Goal: Task Accomplishment & Management: Manage account settings

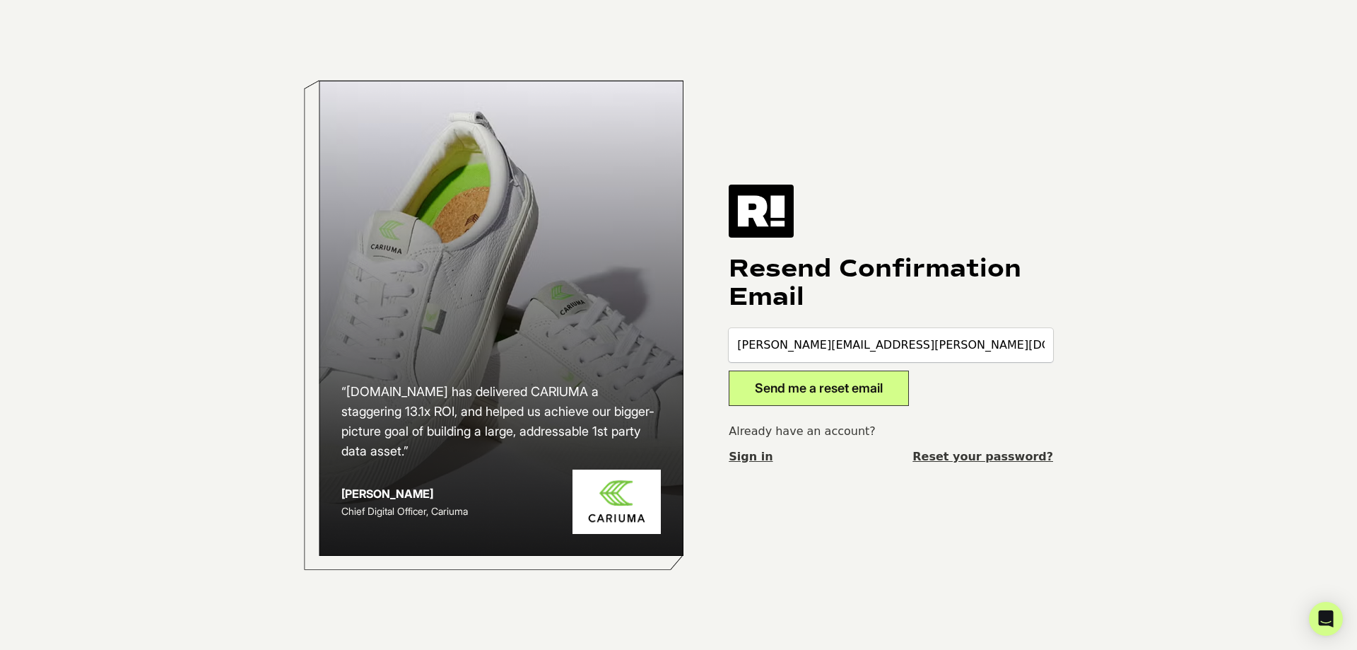
click at [749, 458] on link "Sign in" at bounding box center [751, 456] width 44 height 17
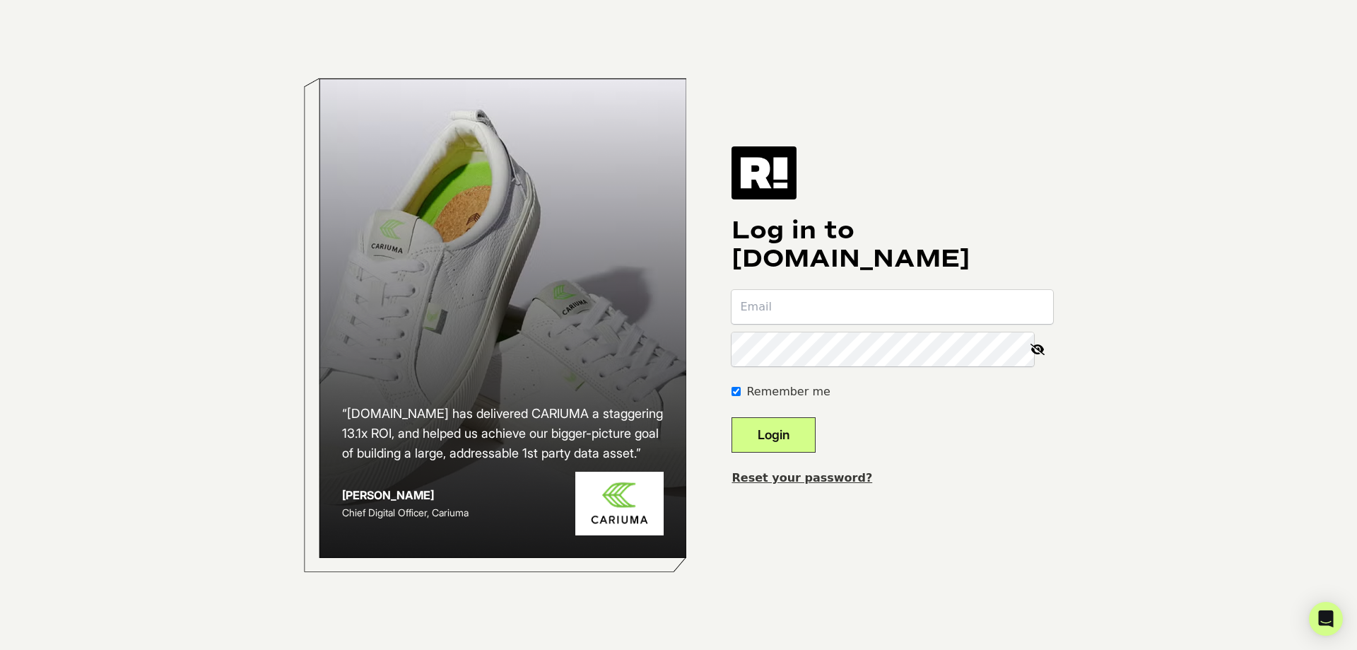
click at [732, 503] on div at bounding box center [732, 503] width 0 height 0
type input "[PERSON_NAME][EMAIL_ADDRESS][PERSON_NAME][DOMAIN_NAME]"
click at [797, 435] on button "Login" at bounding box center [774, 434] width 84 height 35
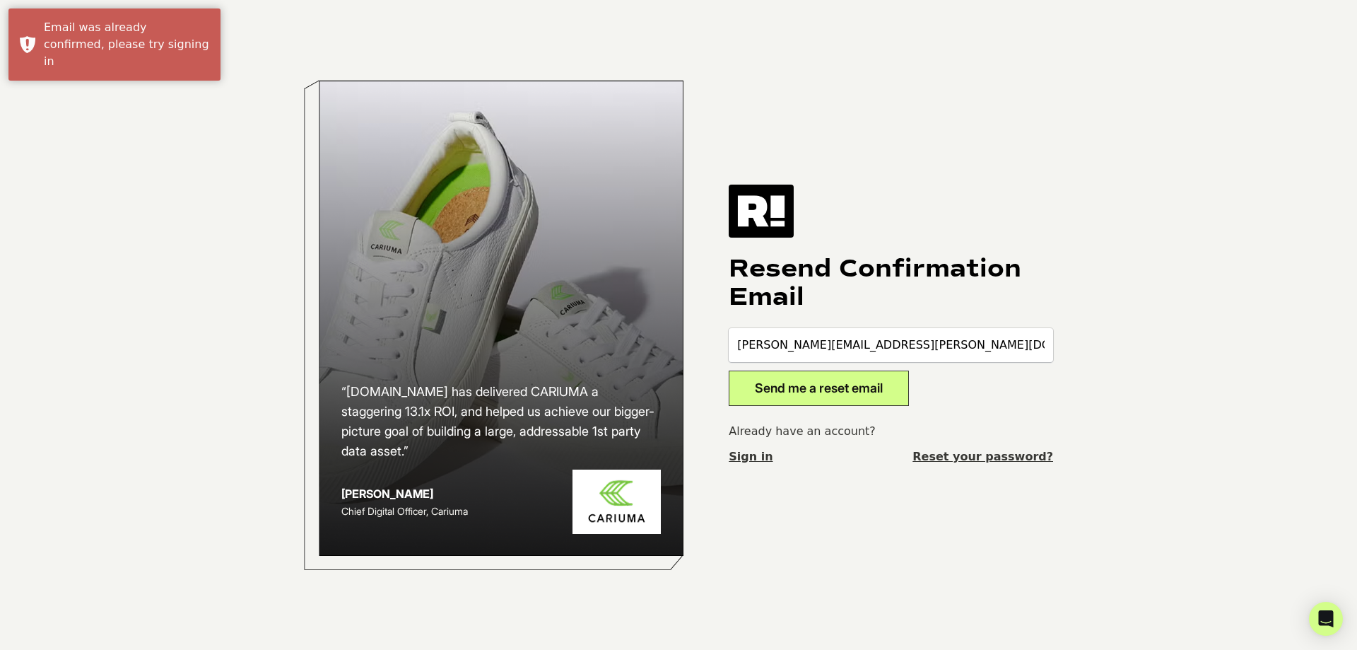
click at [833, 389] on button "Send me a reset email" at bounding box center [819, 387] width 180 height 35
click at [810, 389] on button "Send me a reset email" at bounding box center [819, 387] width 180 height 35
click at [991, 454] on link "Reset your password?" at bounding box center [982, 456] width 141 height 17
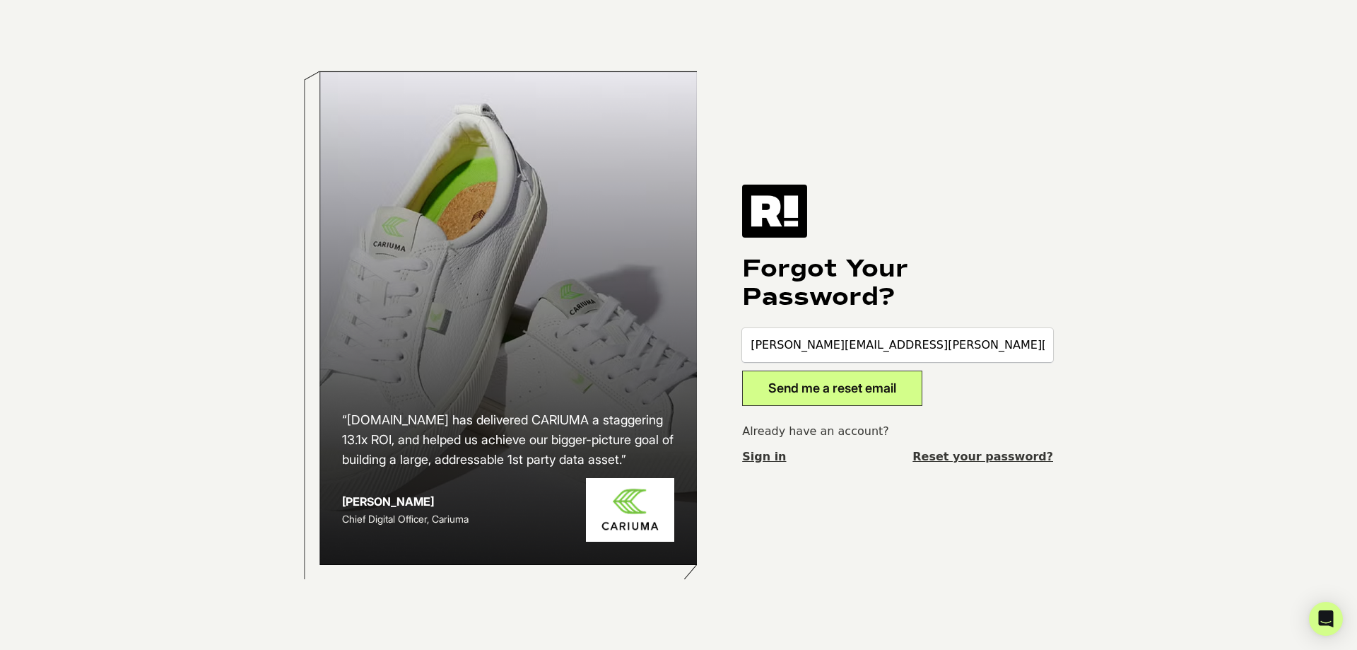
type input "[PERSON_NAME][EMAIL_ADDRESS][PERSON_NAME][DOMAIN_NAME]"
click at [742, 370] on button "Send me a reset email" at bounding box center [832, 387] width 180 height 35
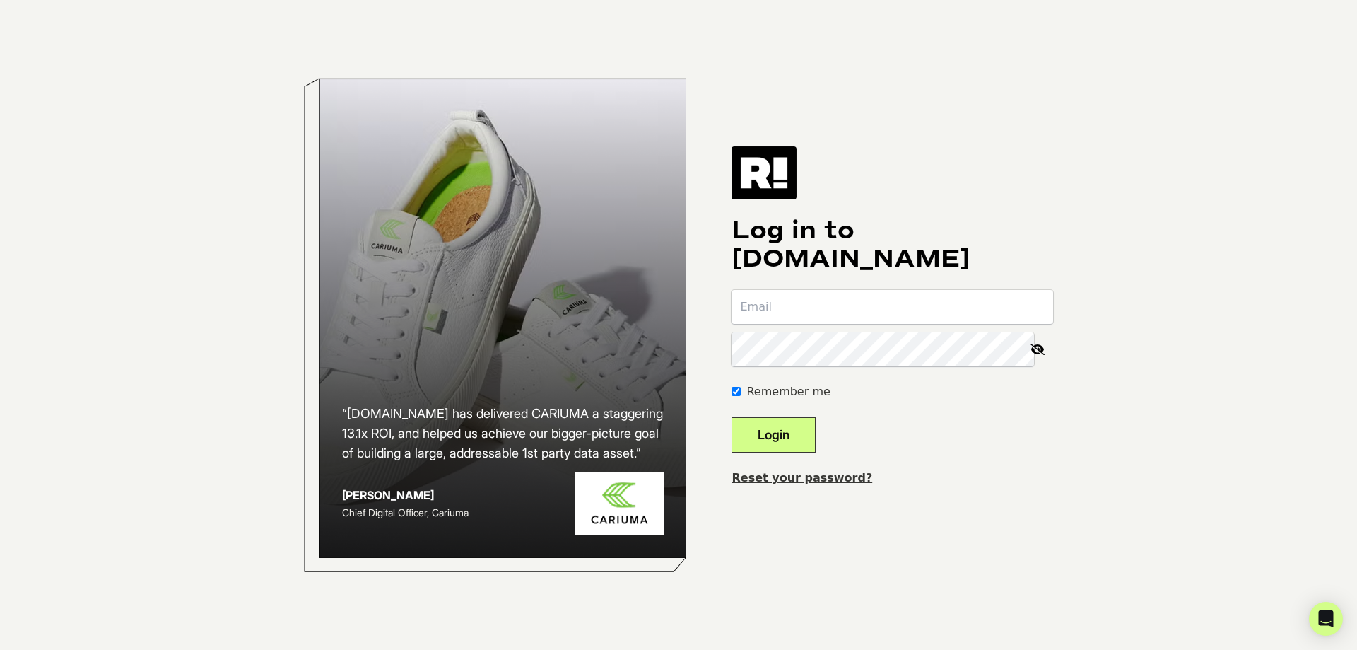
click at [1246, 173] on body "“Retention.com has delivered CARIUMA a staggering 13.1x ROI, and helped us achi…" at bounding box center [678, 325] width 1357 height 650
drag, startPoint x: 561, startPoint y: 1, endPoint x: 1163, endPoint y: 199, distance: 633.0
click at [1163, 199] on body "“Retention.com has delivered CARIUMA a staggering 13.1x ROI, and helped us achi…" at bounding box center [678, 325] width 1357 height 650
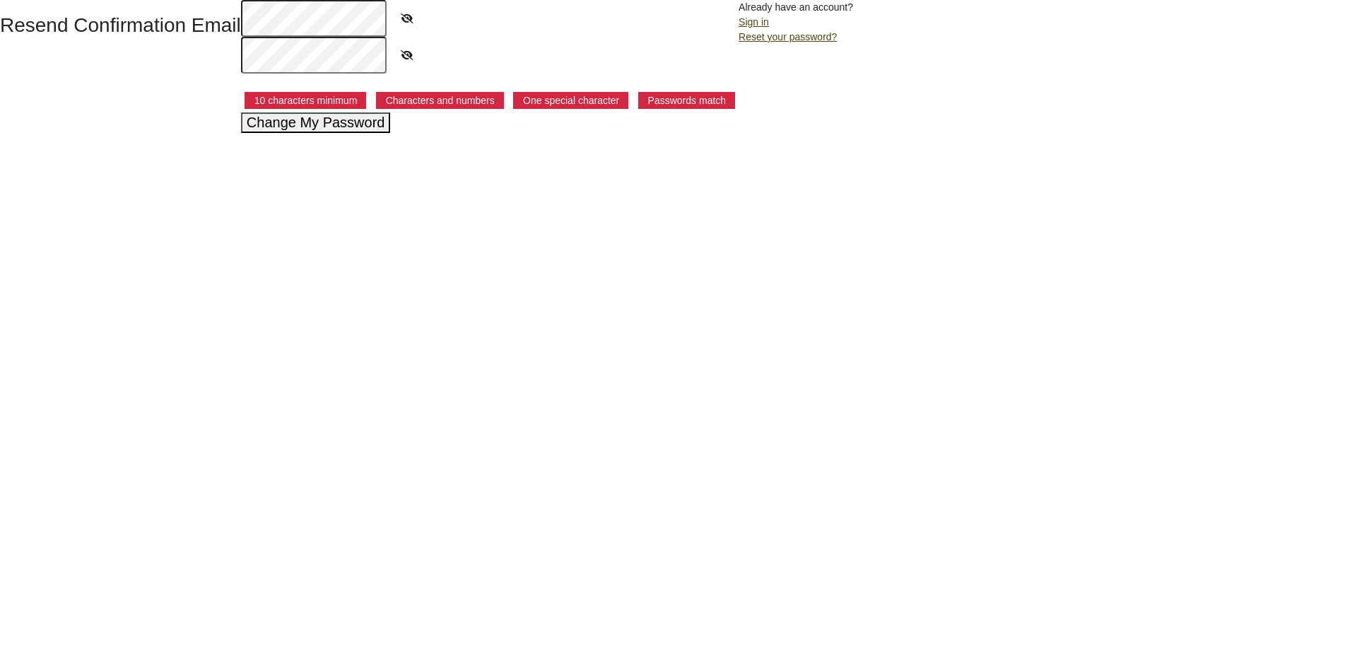
click at [147, 133] on html "Resend Confirmation Email 10 characters minimum Characters and numbers One spec…" at bounding box center [678, 66] width 1357 height 133
click at [539, 133] on html "Resend Confirmation Email 10 characters minimum Characters and numbers One spec…" at bounding box center [678, 66] width 1357 height 133
click at [339, 127] on button "Change My Password" at bounding box center [316, 122] width 150 height 20
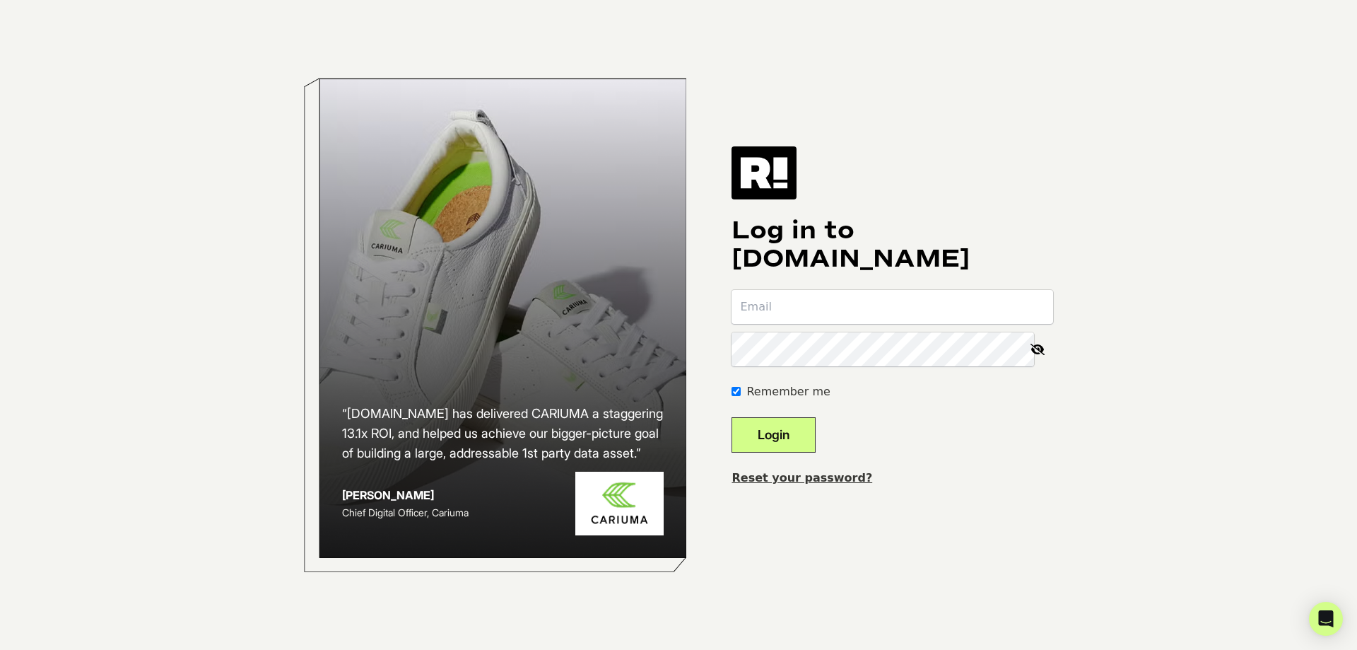
type input "chris.king@realtruck.com"
click at [775, 439] on button "Login" at bounding box center [774, 434] width 84 height 35
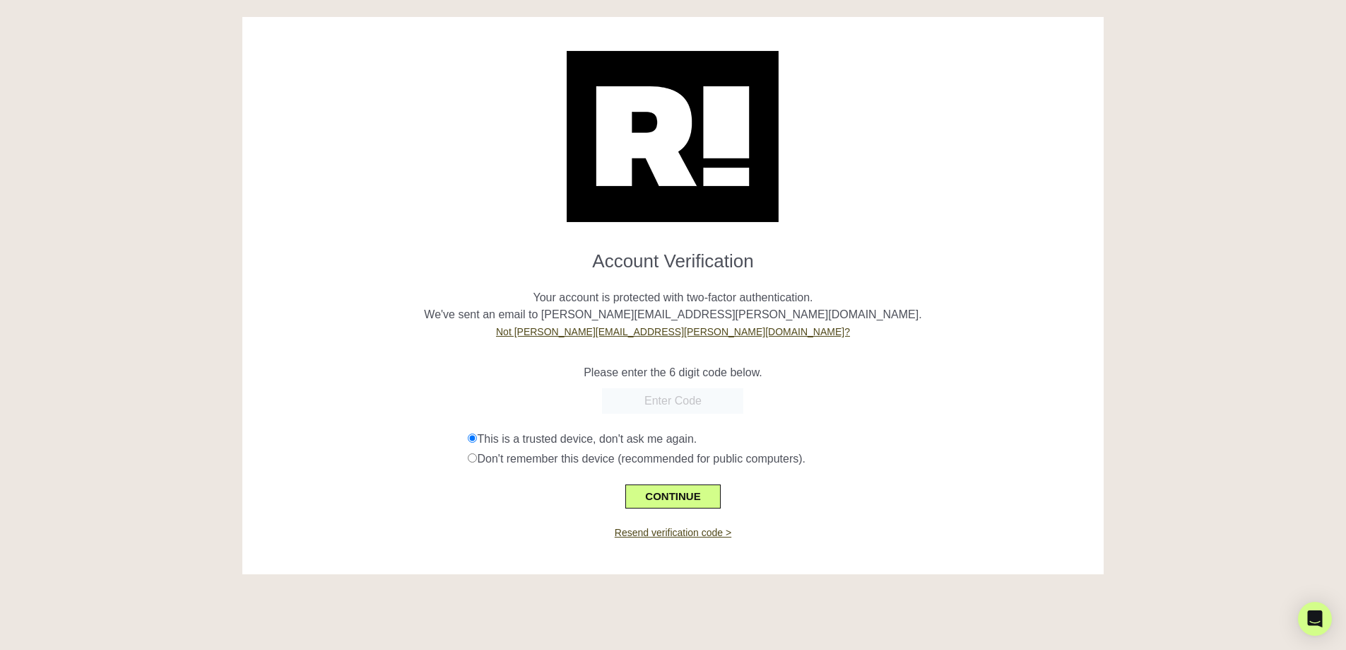
click at [679, 404] on input "text" at bounding box center [672, 400] width 141 height 25
paste input "928967"
type input "928967"
click at [711, 493] on button "CONTINUE" at bounding box center [673, 496] width 95 height 24
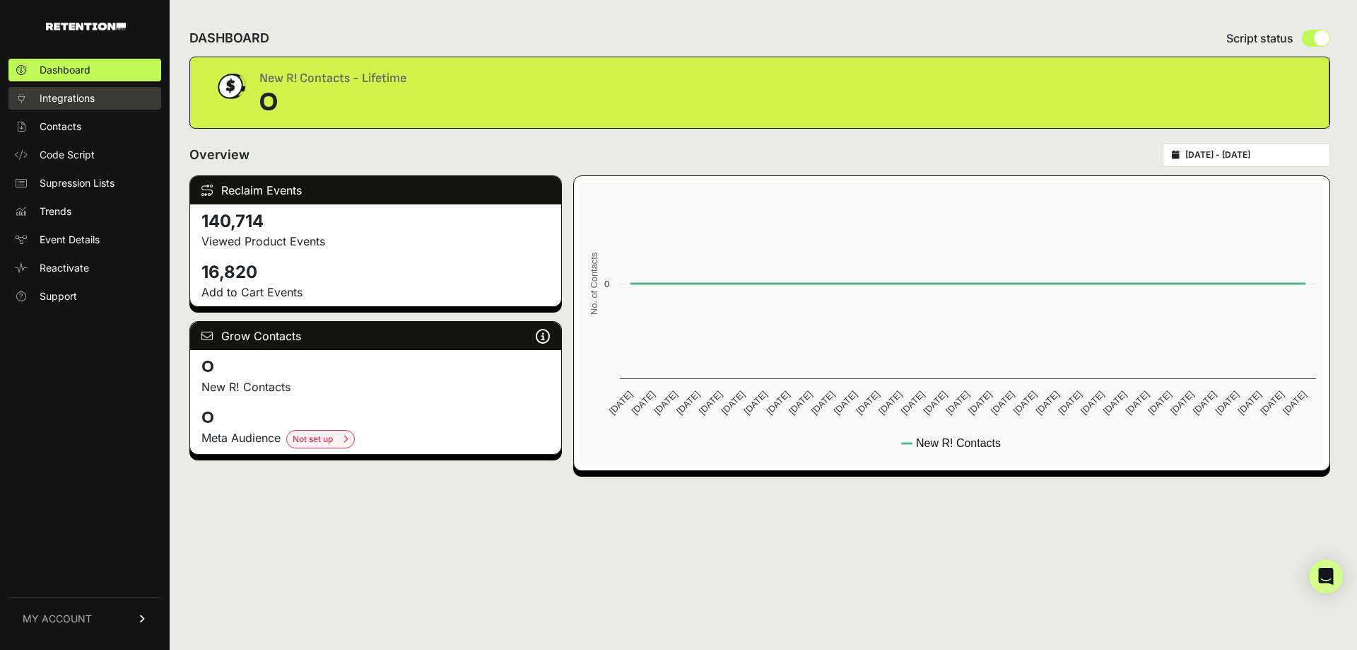
click at [79, 98] on span "Integrations" at bounding box center [67, 98] width 55 height 14
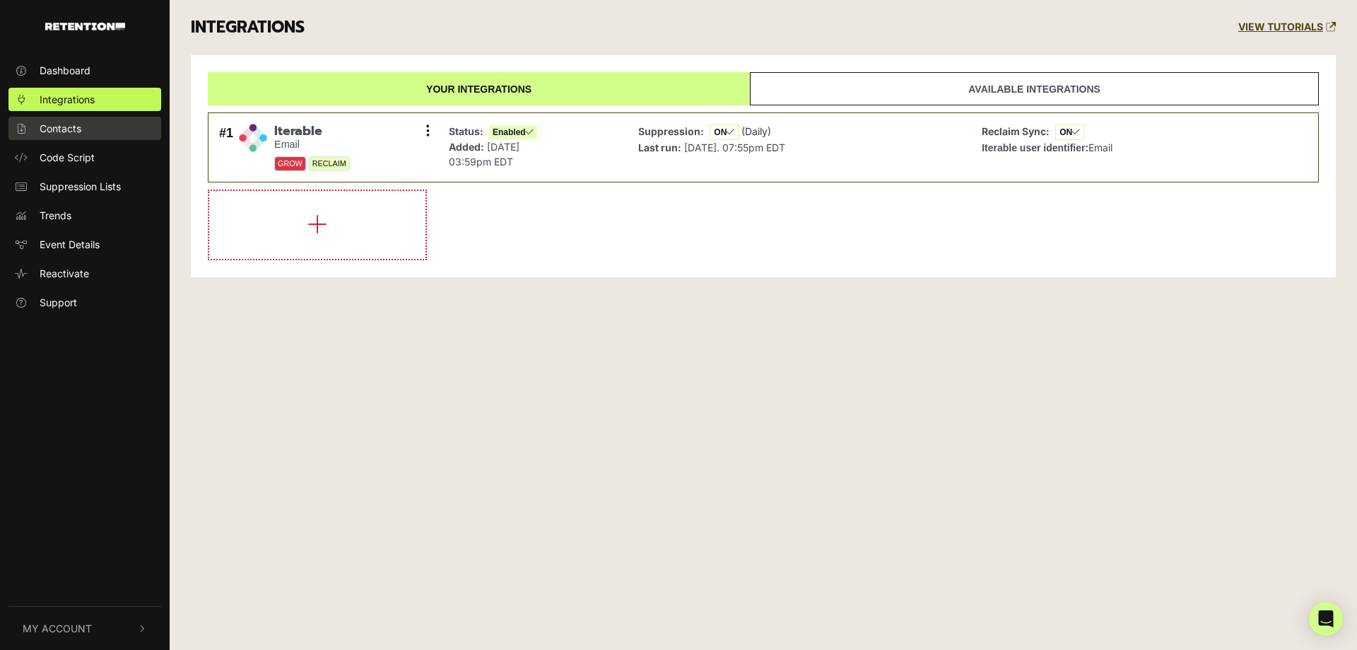
click at [76, 125] on span "Contacts" at bounding box center [61, 128] width 42 height 15
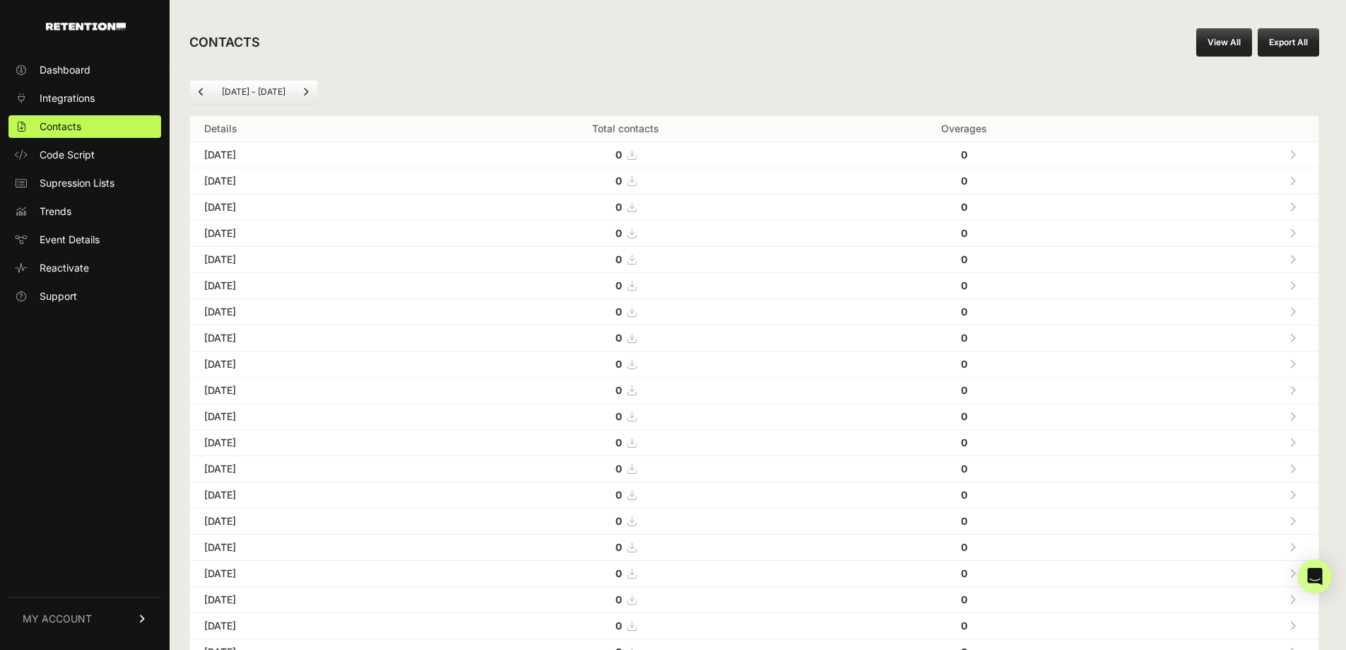
click at [77, 152] on span "Code Script" at bounding box center [67, 155] width 55 height 14
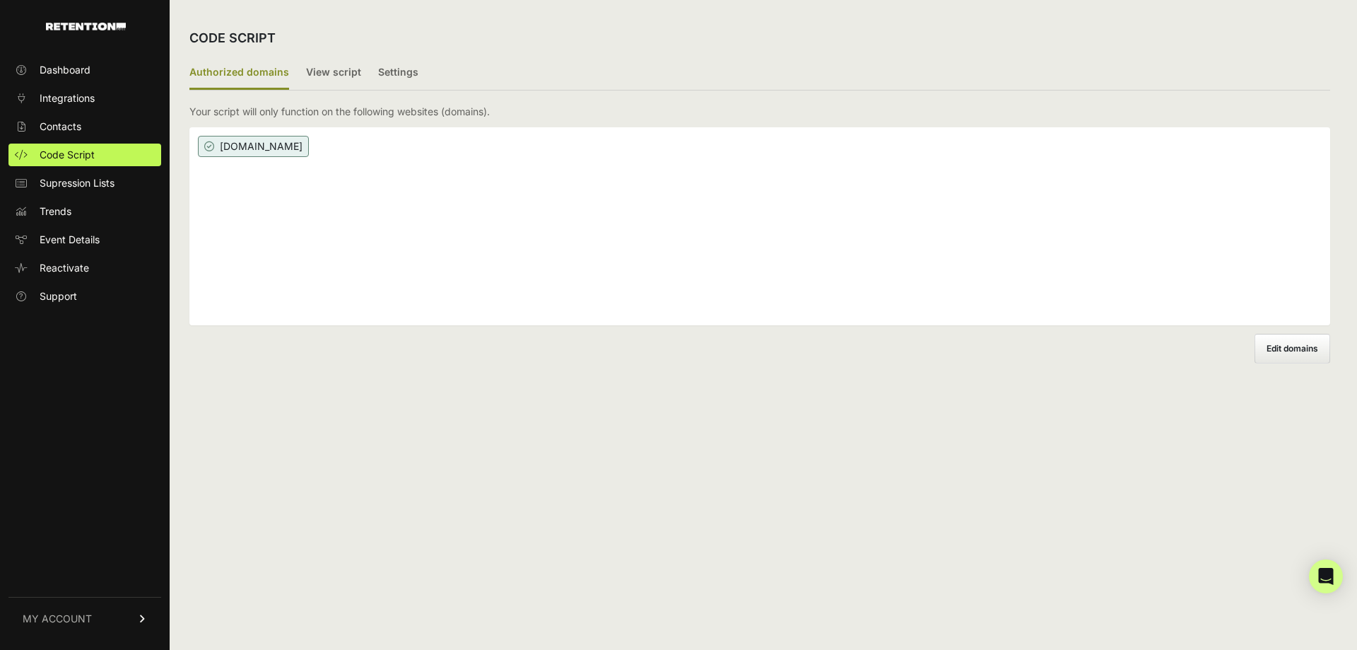
click at [81, 186] on span "Supression Lists" at bounding box center [77, 183] width 75 height 14
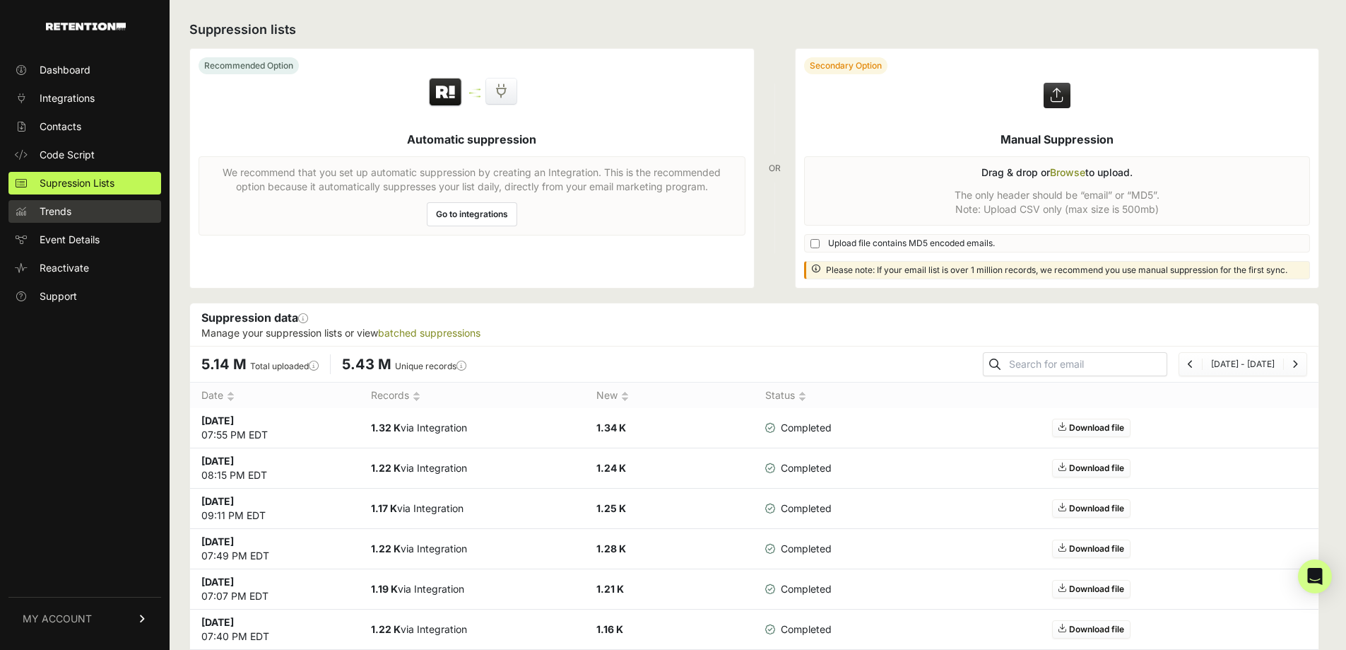
click at [93, 215] on link "Trends" at bounding box center [84, 211] width 153 height 23
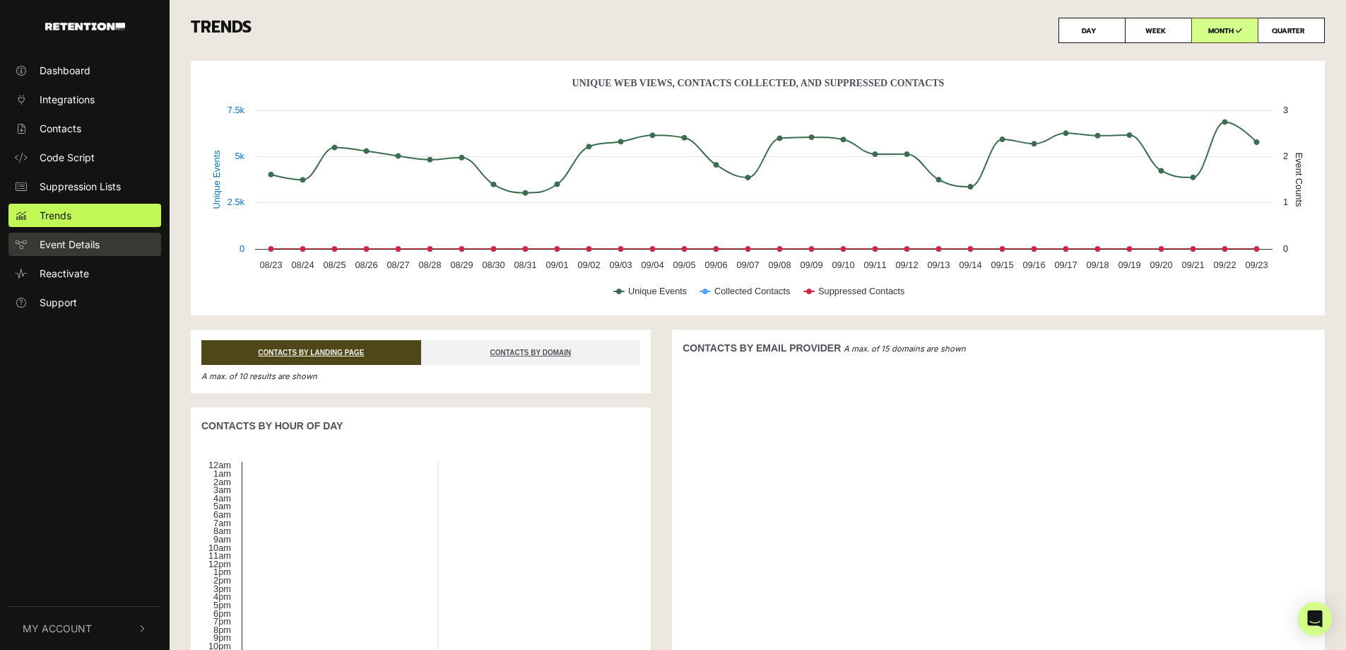
click at [100, 247] on span "Event Details" at bounding box center [70, 244] width 60 height 15
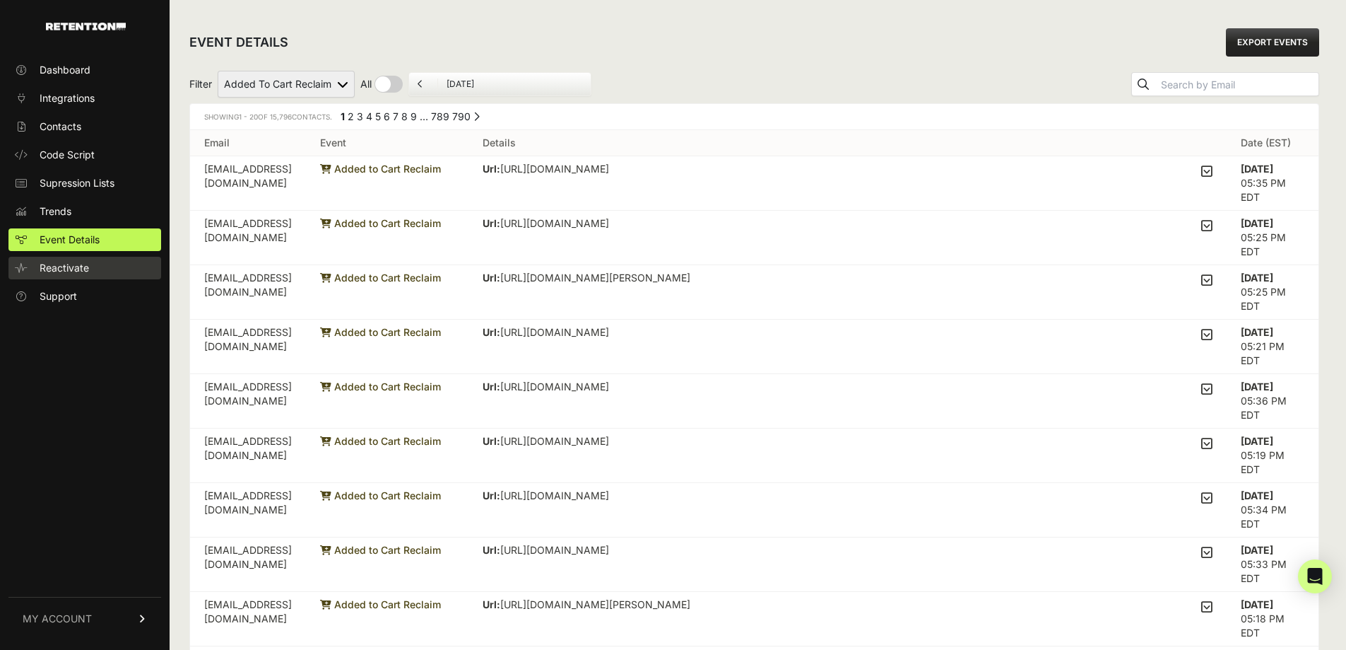
click at [69, 265] on span "Reactivate" at bounding box center [64, 268] width 49 height 14
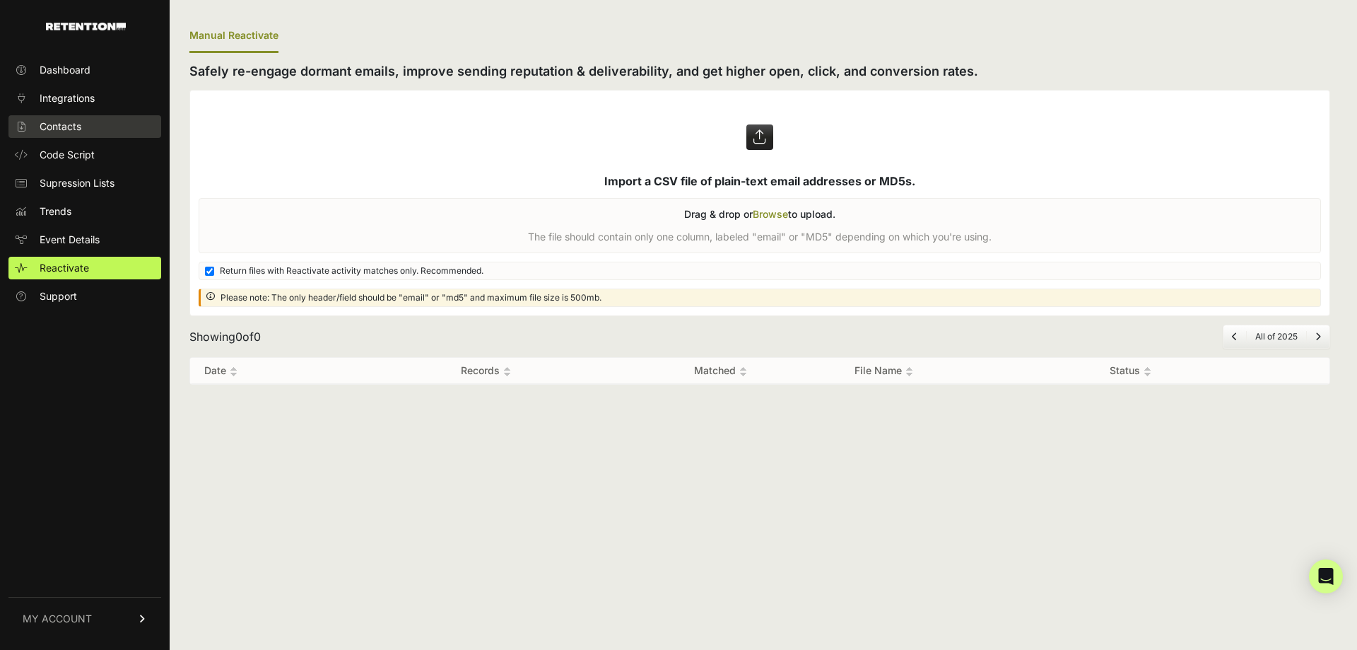
click at [74, 127] on span "Contacts" at bounding box center [61, 126] width 42 height 14
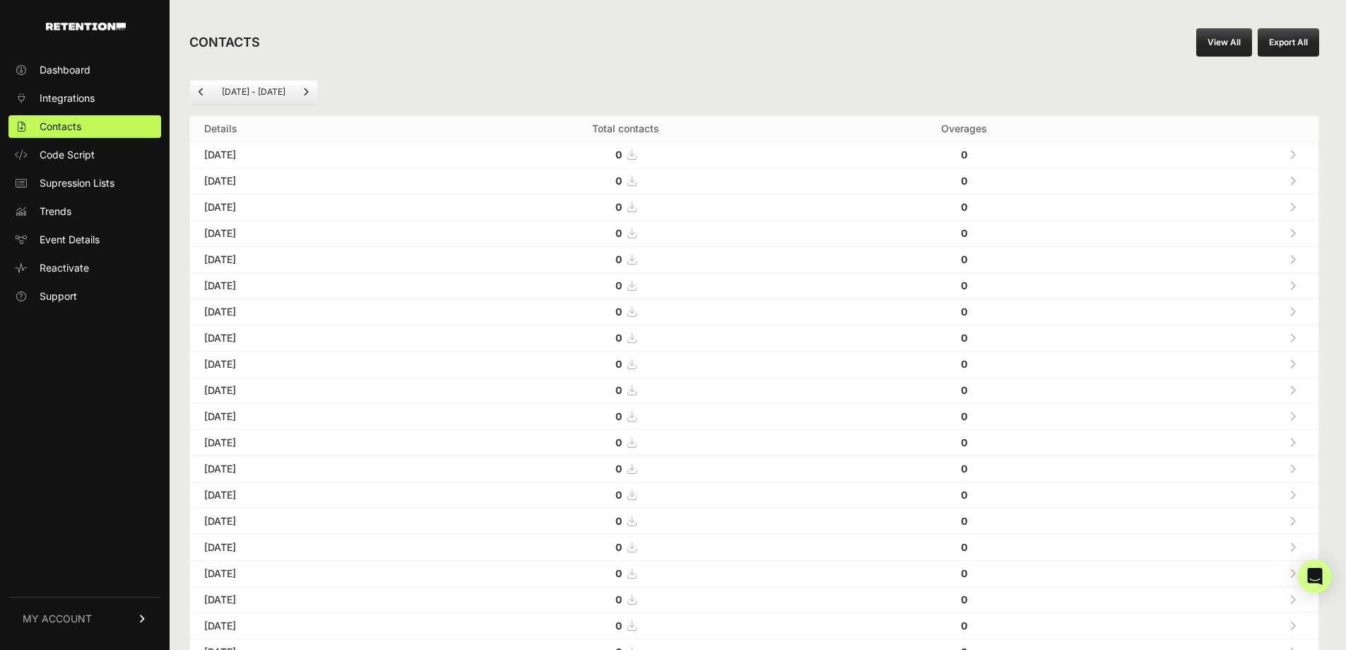
click at [74, 98] on span "Integrations" at bounding box center [67, 98] width 55 height 14
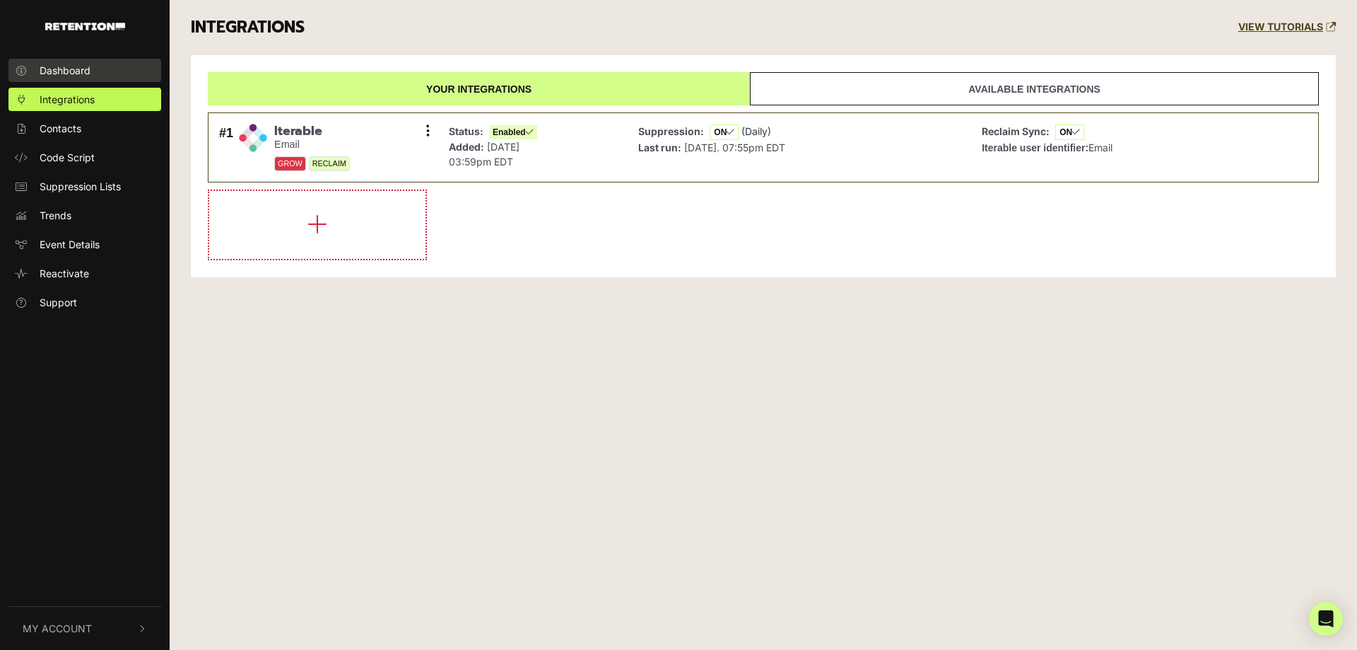
click at [71, 74] on span "Dashboard" at bounding box center [65, 70] width 51 height 15
